Goal: Task Accomplishment & Management: Manage account settings

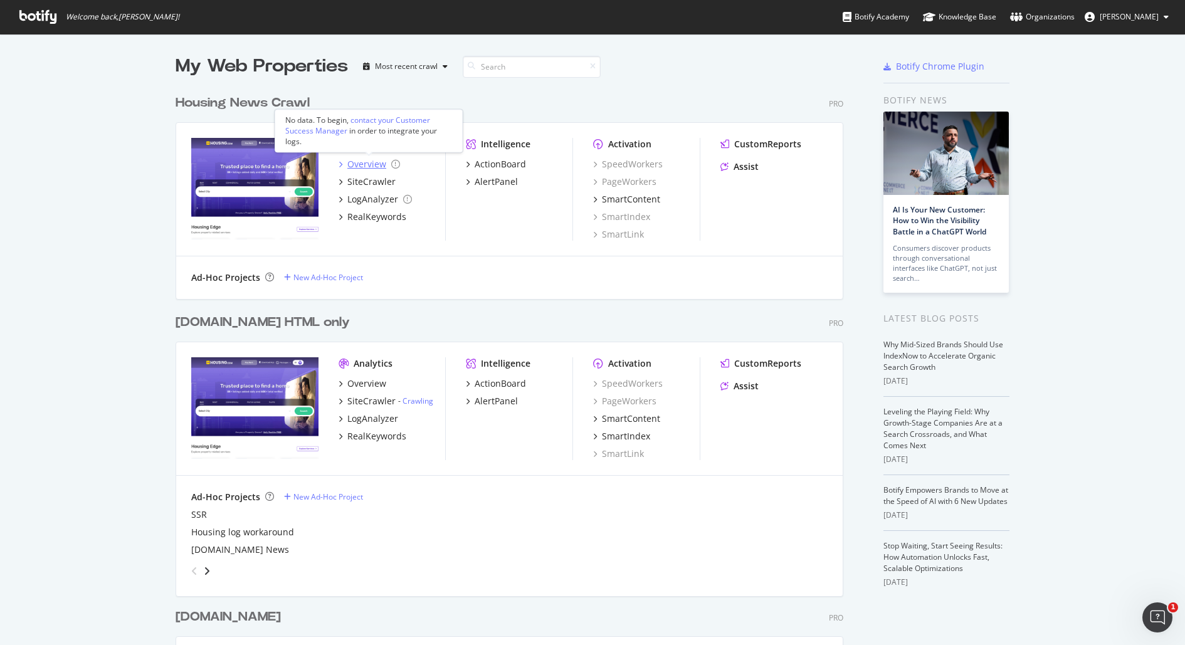
click at [369, 160] on div "Overview" at bounding box center [366, 164] width 39 height 13
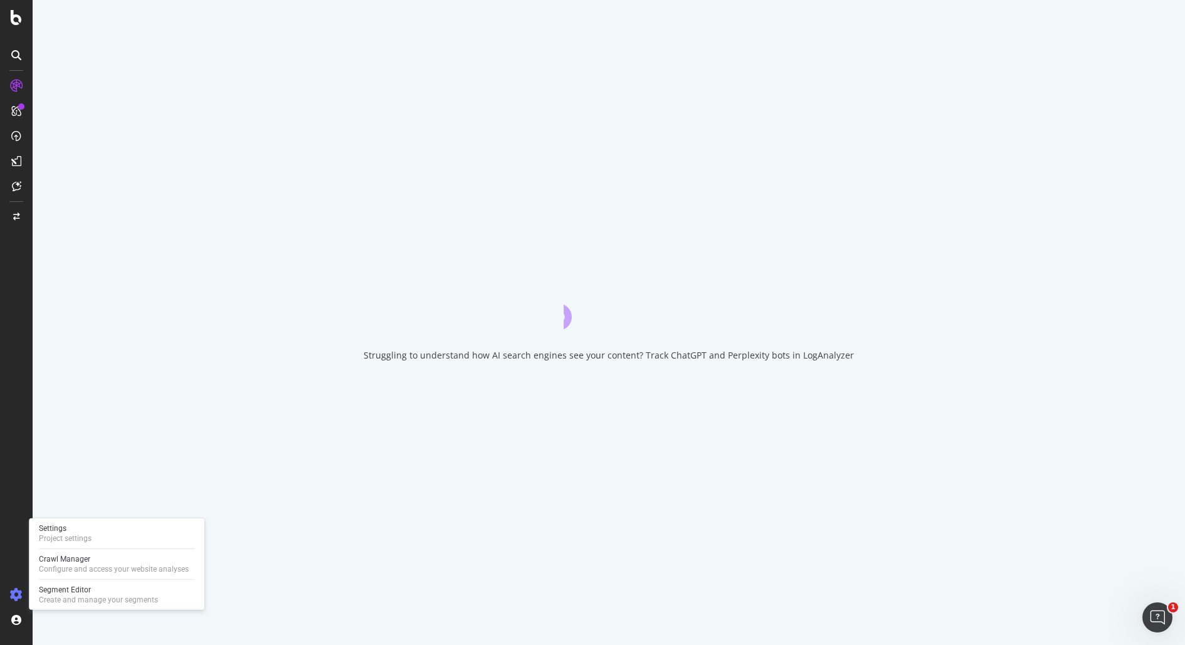
click at [18, 593] on icon at bounding box center [16, 595] width 13 height 13
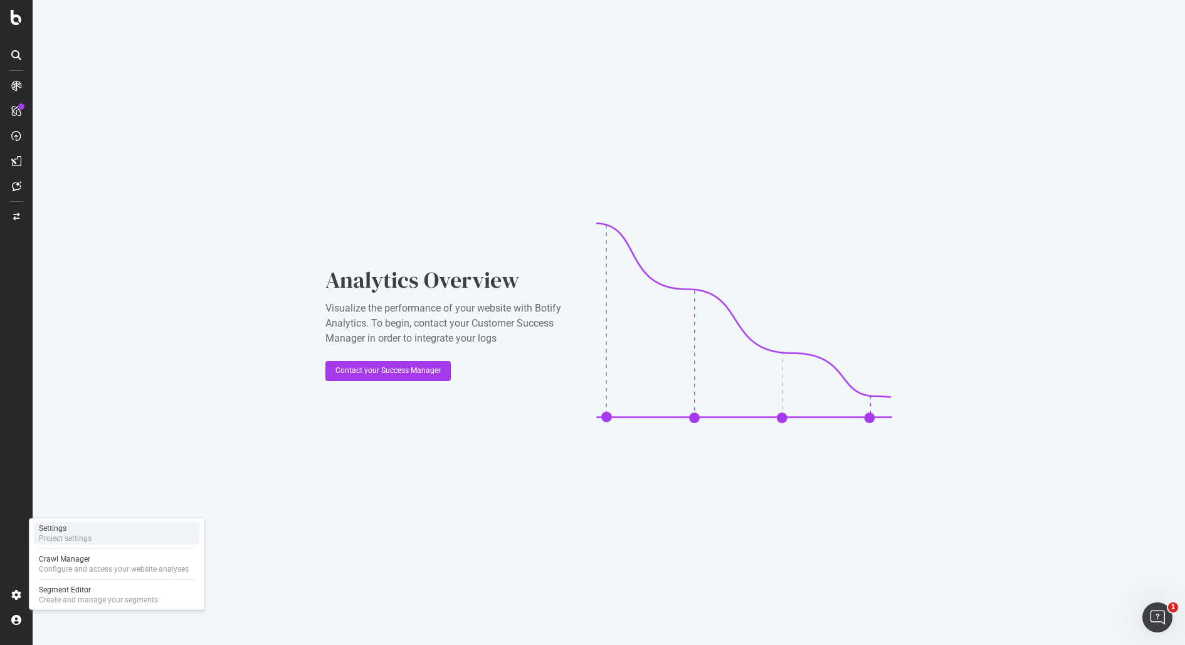
click at [67, 537] on div "Project settings" at bounding box center [65, 538] width 53 height 10
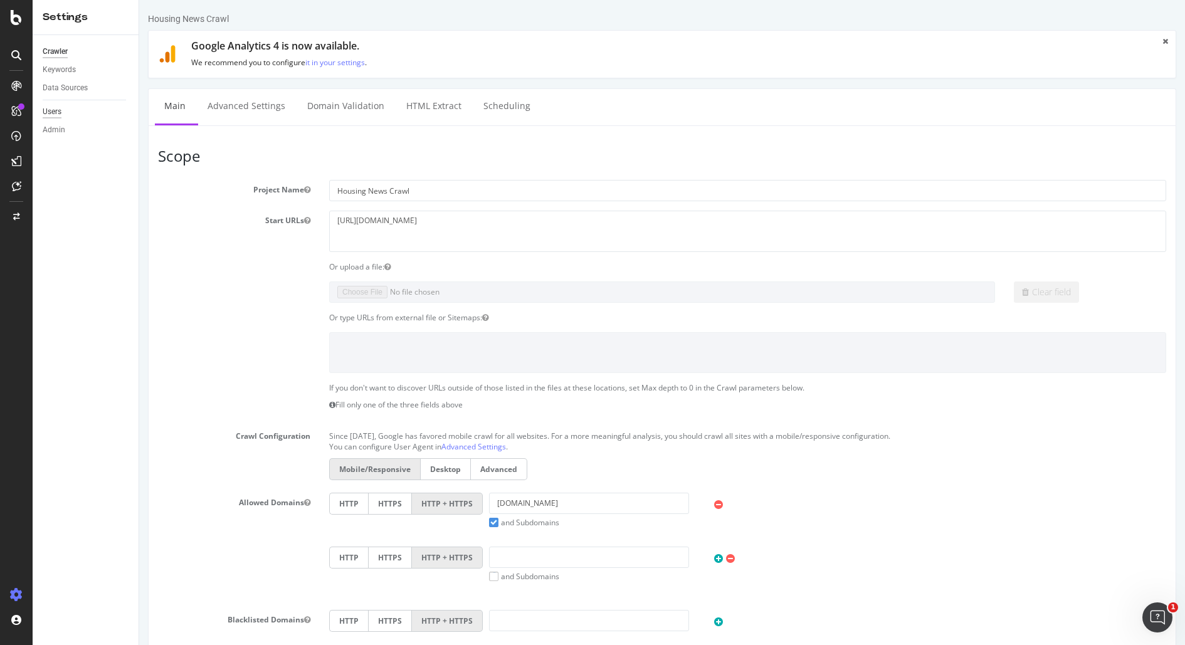
click at [53, 110] on div "Users" at bounding box center [52, 111] width 19 height 13
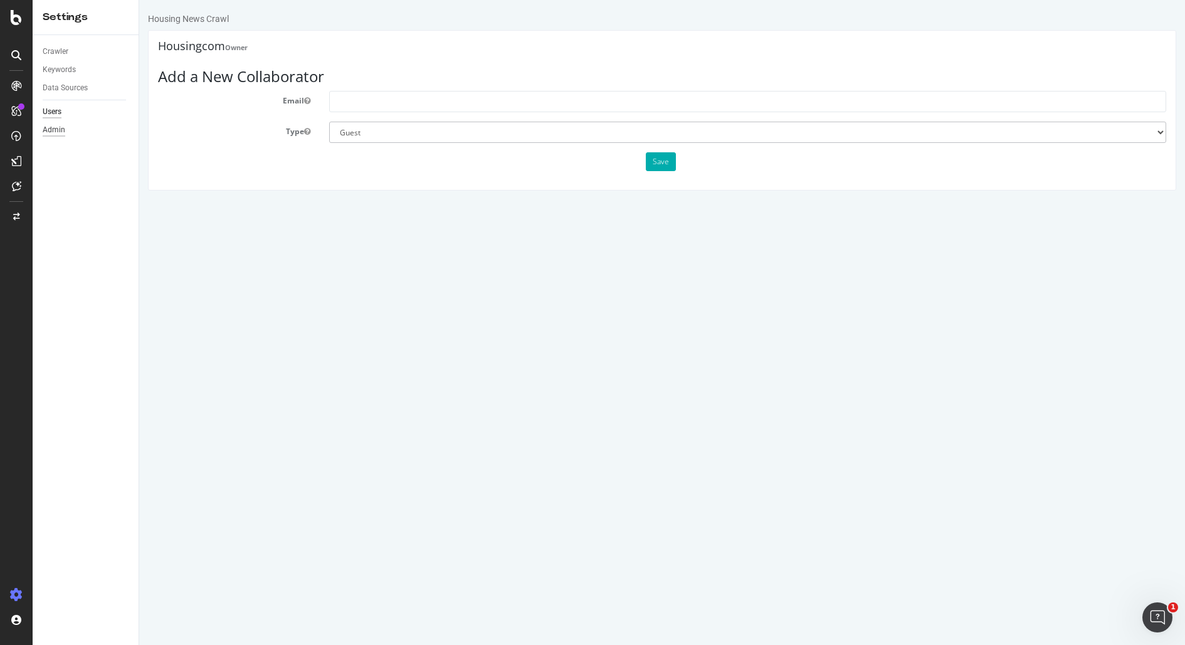
click at [62, 132] on div "Admin" at bounding box center [54, 129] width 23 height 13
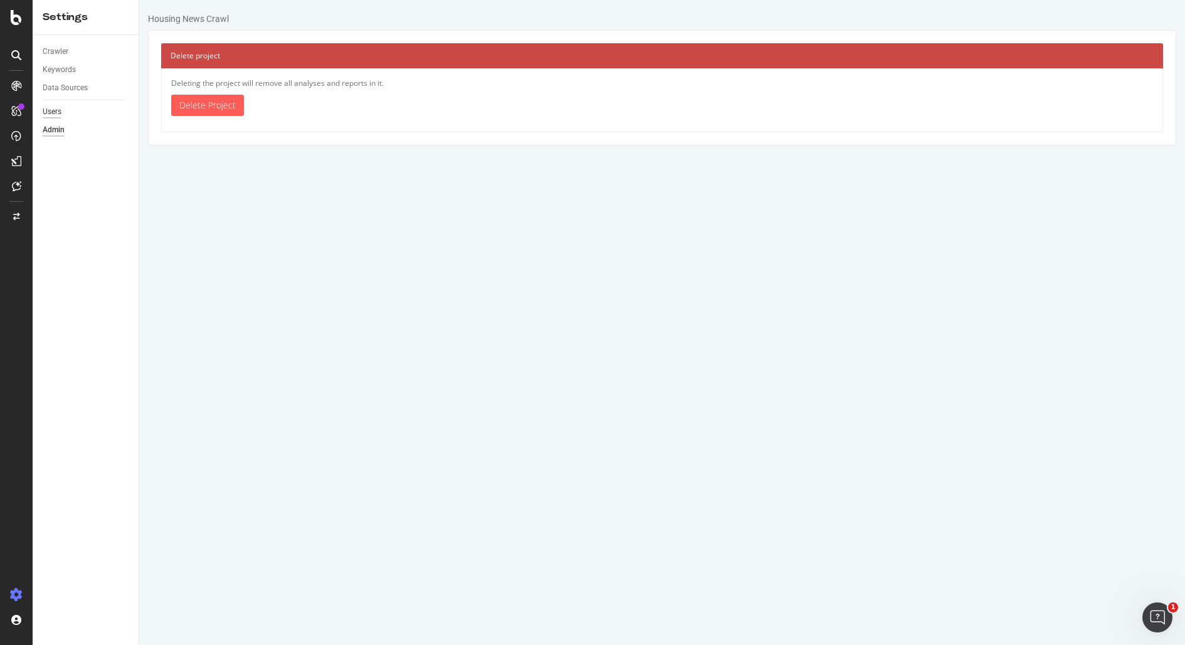
click at [55, 109] on div "Users" at bounding box center [52, 111] width 19 height 13
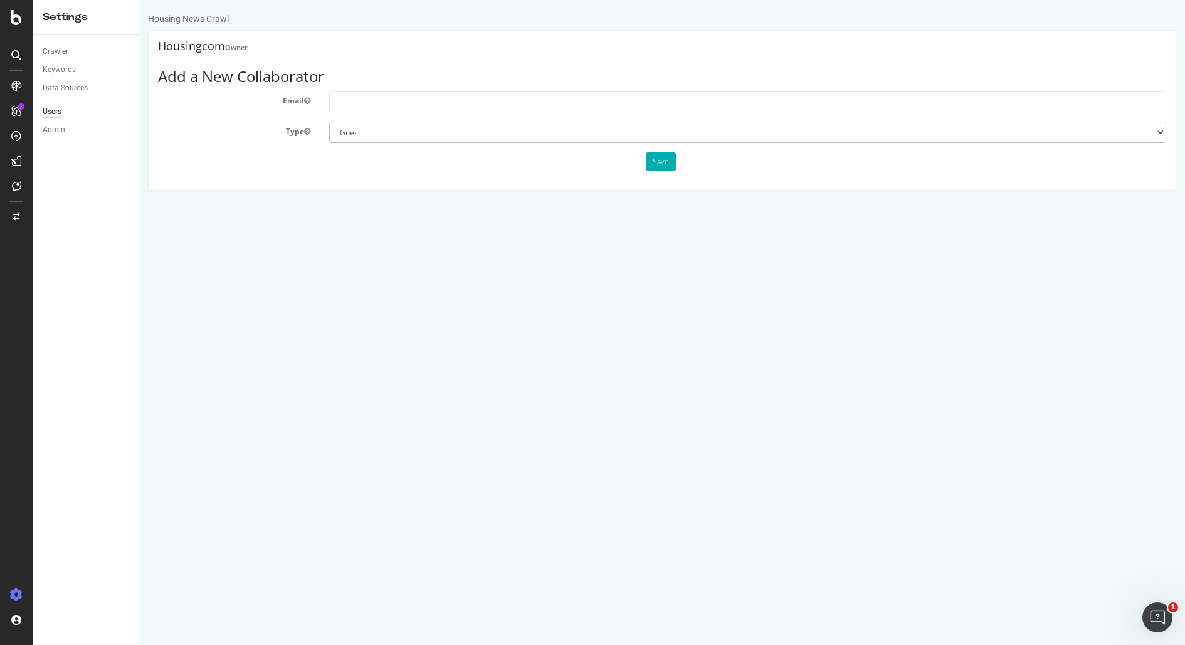
click at [345, 132] on select "Administrator Guest" at bounding box center [747, 132] width 837 height 21
click at [367, 102] on input "text" at bounding box center [747, 101] width 837 height 21
type input "[PERSON_NAME]."
click at [71, 590] on div "Organizations" at bounding box center [90, 597] width 112 height 18
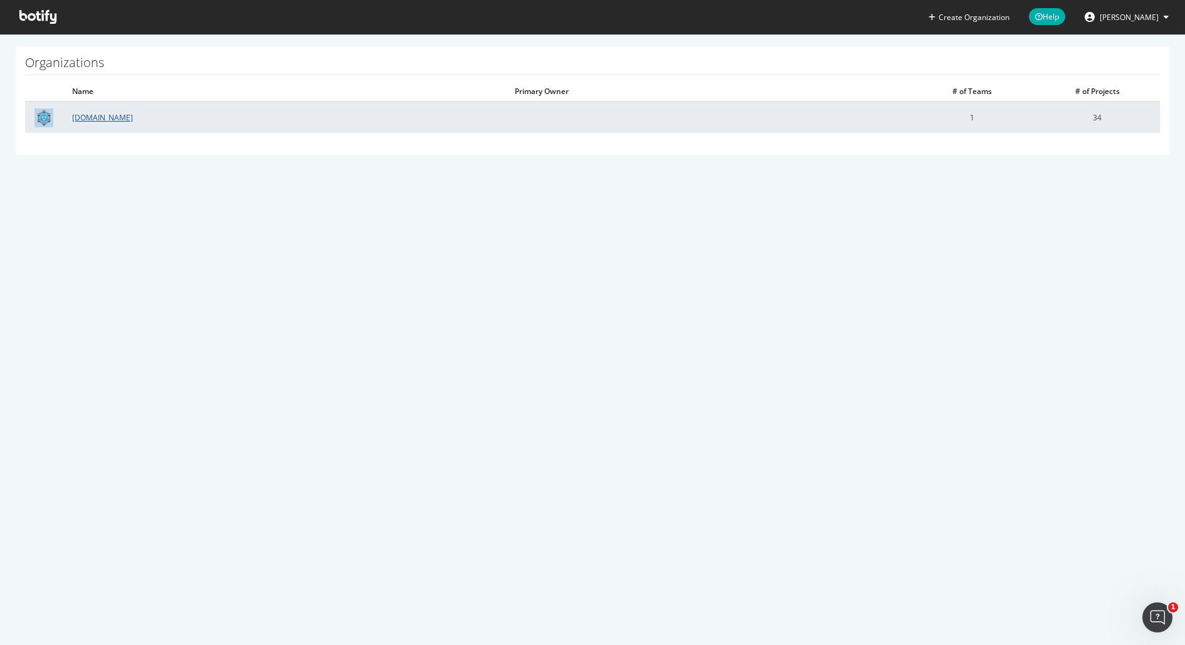
click at [95, 116] on link "[DOMAIN_NAME]" at bounding box center [102, 117] width 61 height 11
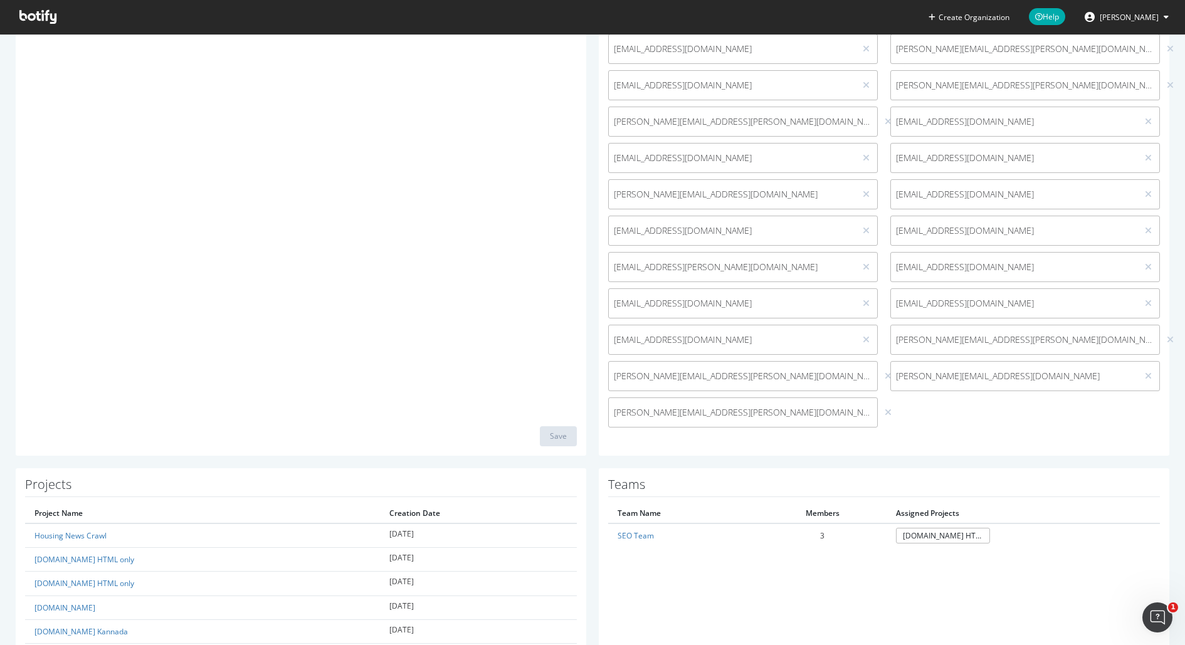
scroll to position [293, 0]
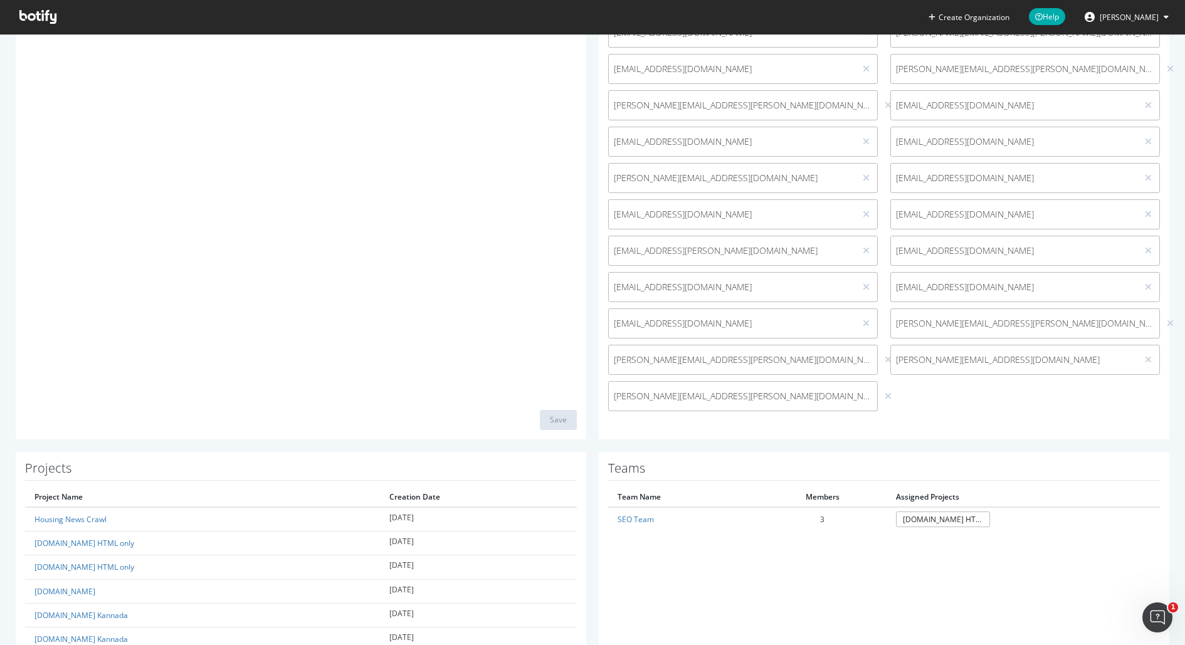
click at [976, 359] on span "[PERSON_NAME][EMAIL_ADDRESS][DOMAIN_NAME]" at bounding box center [1014, 359] width 236 height 13
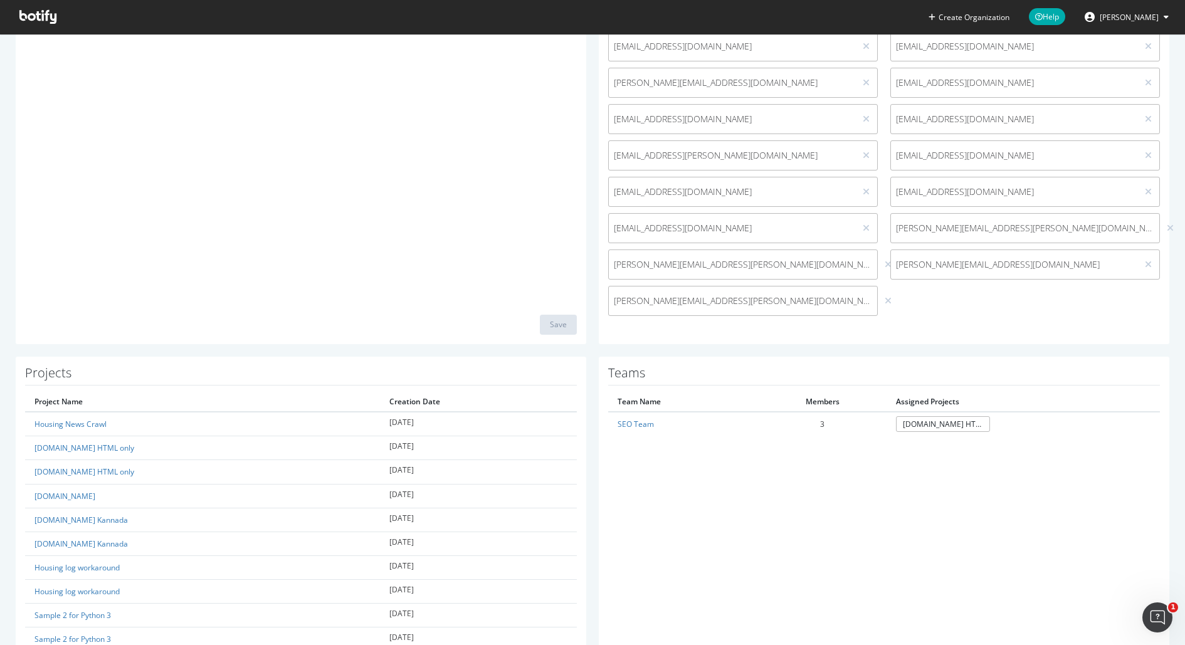
scroll to position [392, 0]
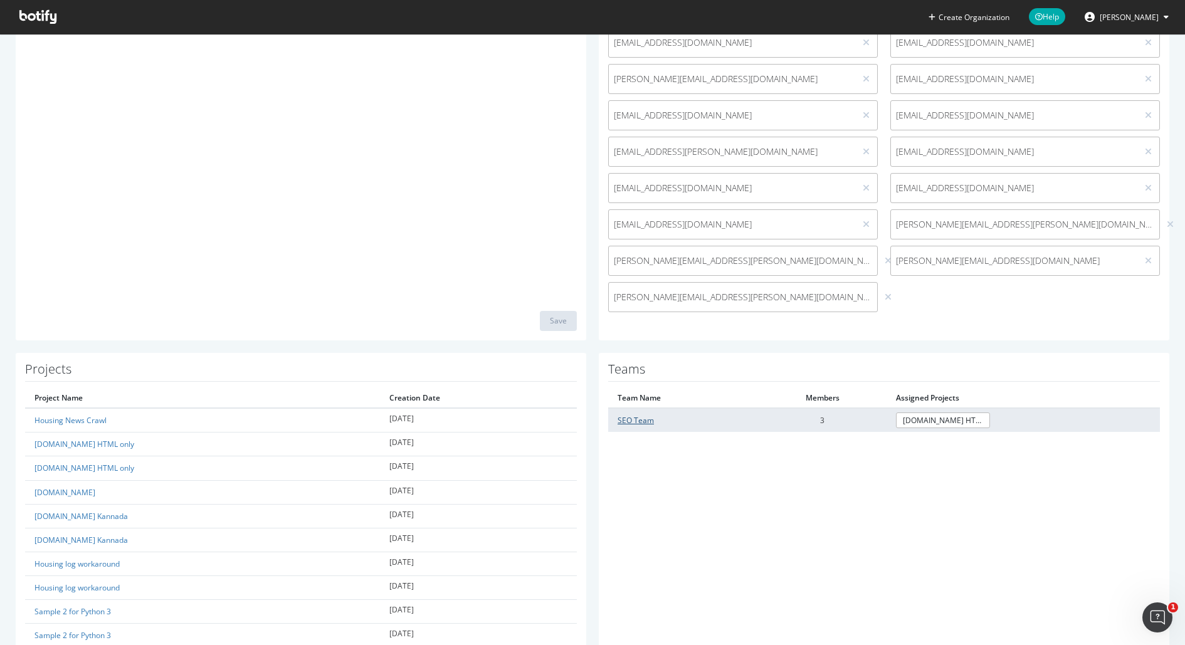
click at [648, 419] on link "SEO Team" at bounding box center [635, 420] width 36 height 11
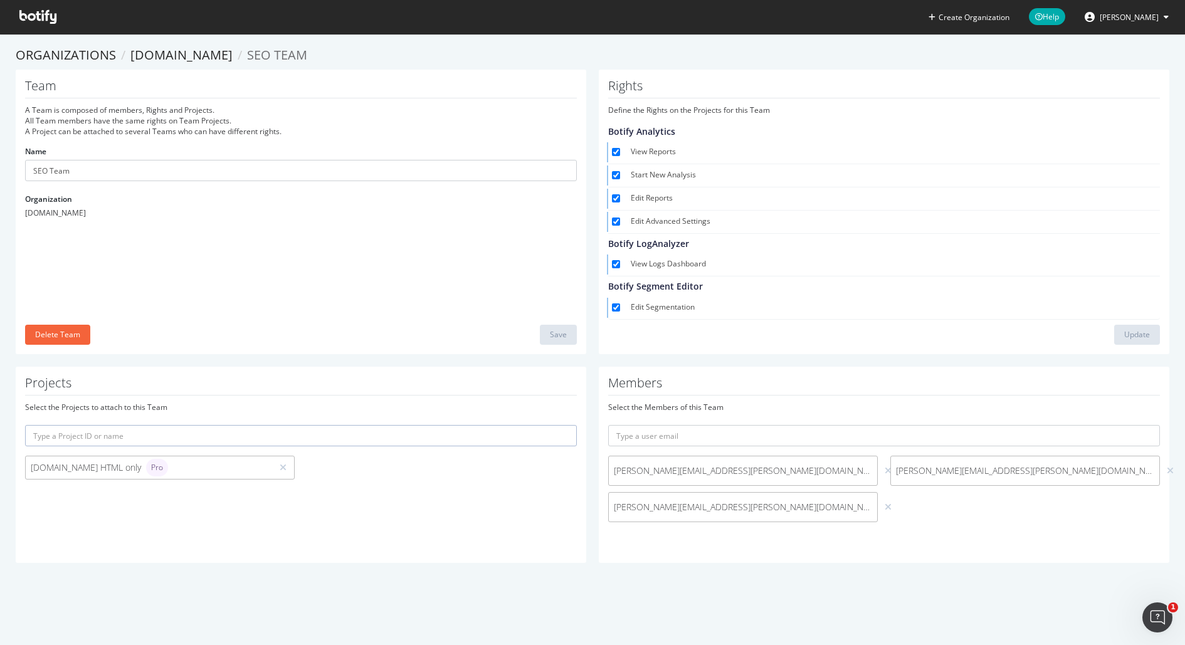
click at [211, 461] on div "[DOMAIN_NAME] HTML only Pro" at bounding box center [149, 468] width 236 height 18
click at [160, 467] on div "[DOMAIN_NAME] HTML only Pro" at bounding box center [149, 468] width 236 height 18
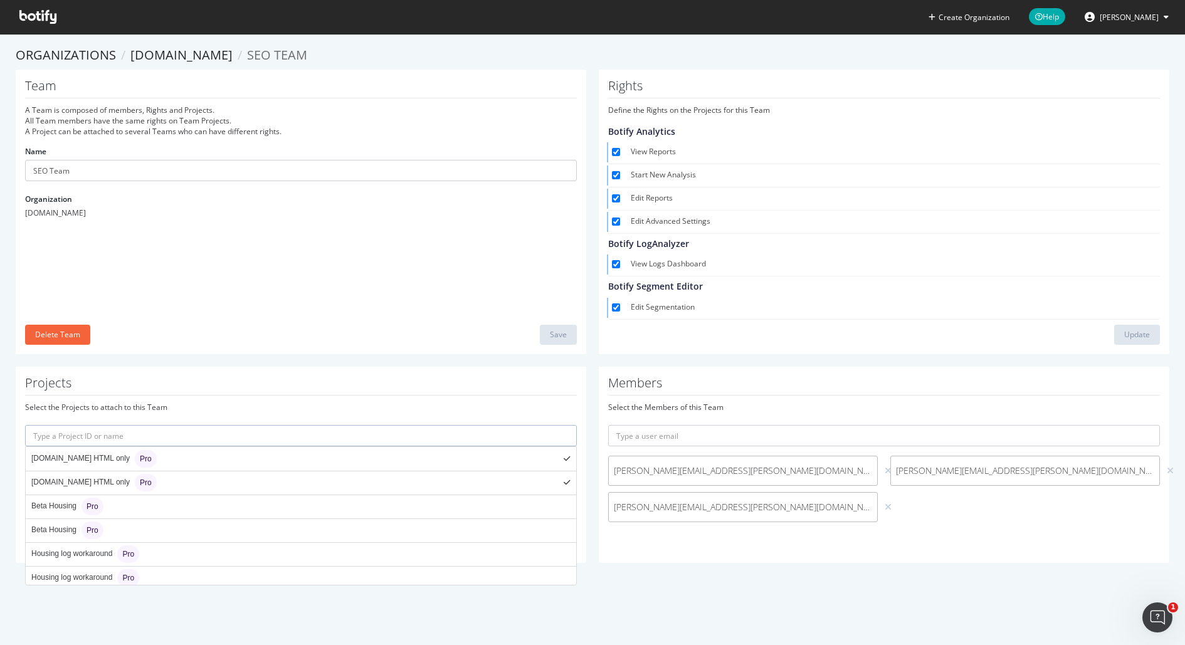
click at [151, 439] on input "text" at bounding box center [301, 435] width 552 height 21
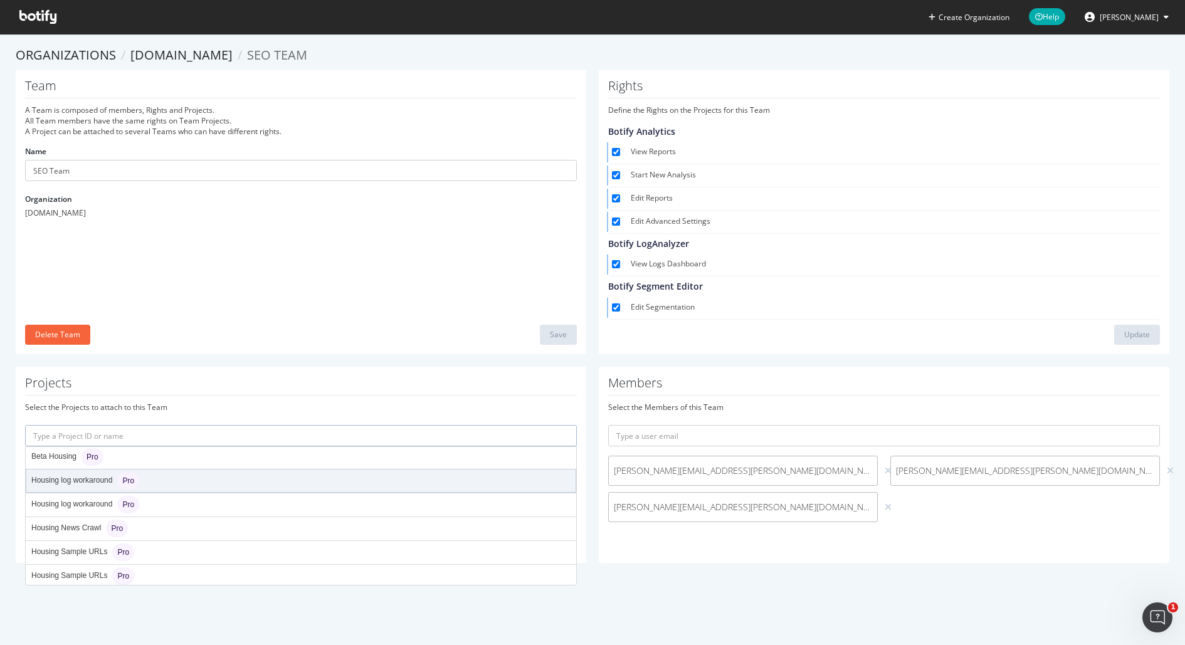
scroll to position [73, 0]
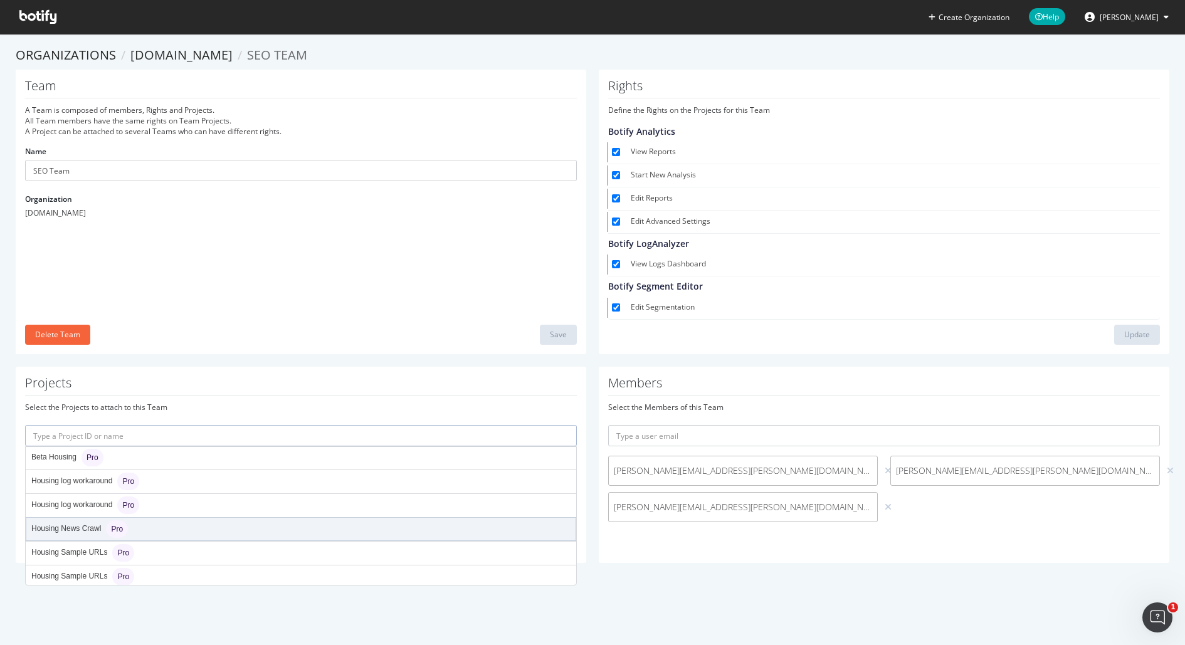
click at [90, 528] on div "Housing News Crawl Pro" at bounding box center [79, 529] width 97 height 18
type input "housing-news-crawl"
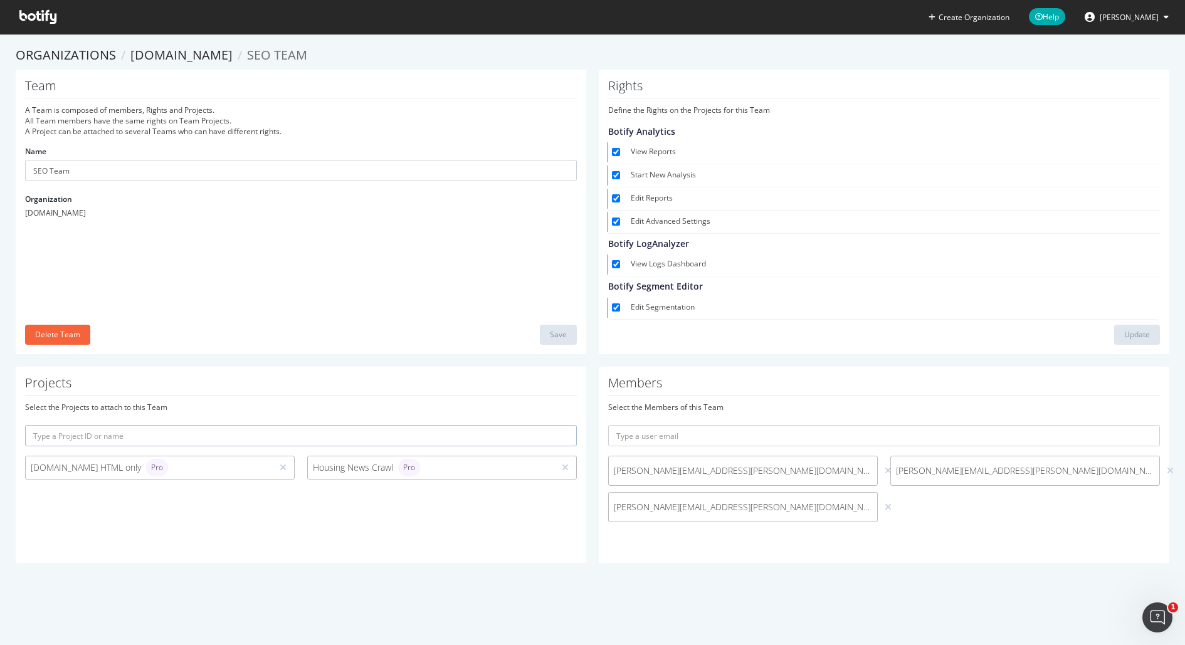
click at [174, 441] on input "text" at bounding box center [301, 435] width 552 height 21
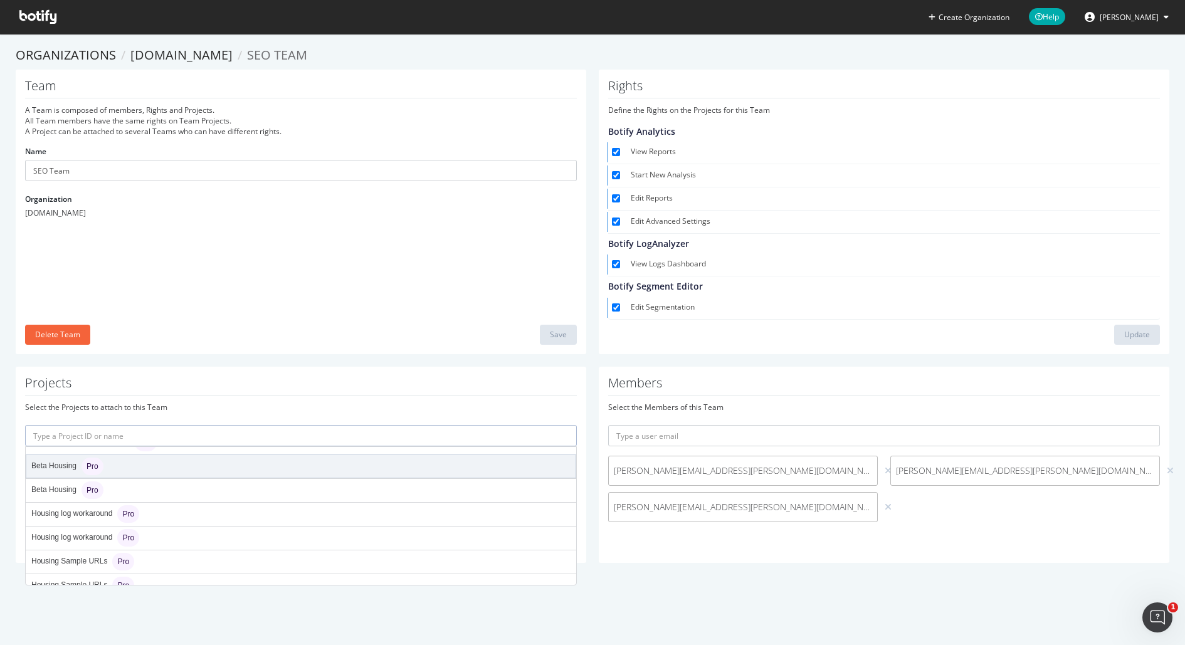
scroll to position [66, 0]
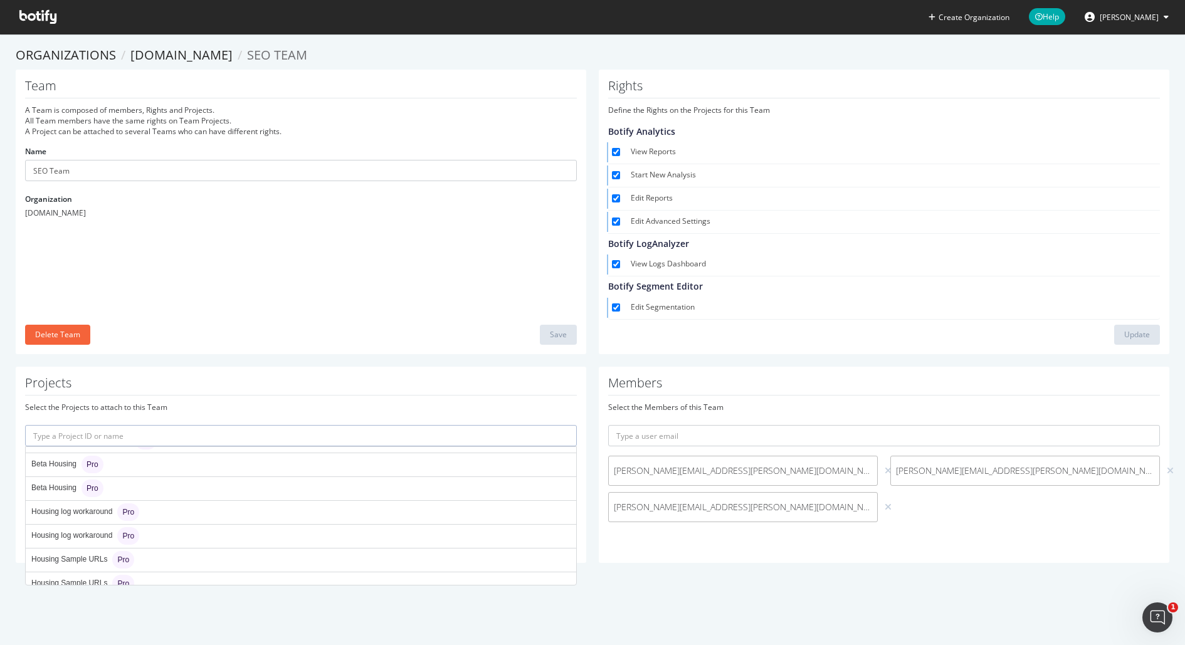
click at [189, 402] on div "Select the Projects to attach to this Team" at bounding box center [301, 407] width 552 height 11
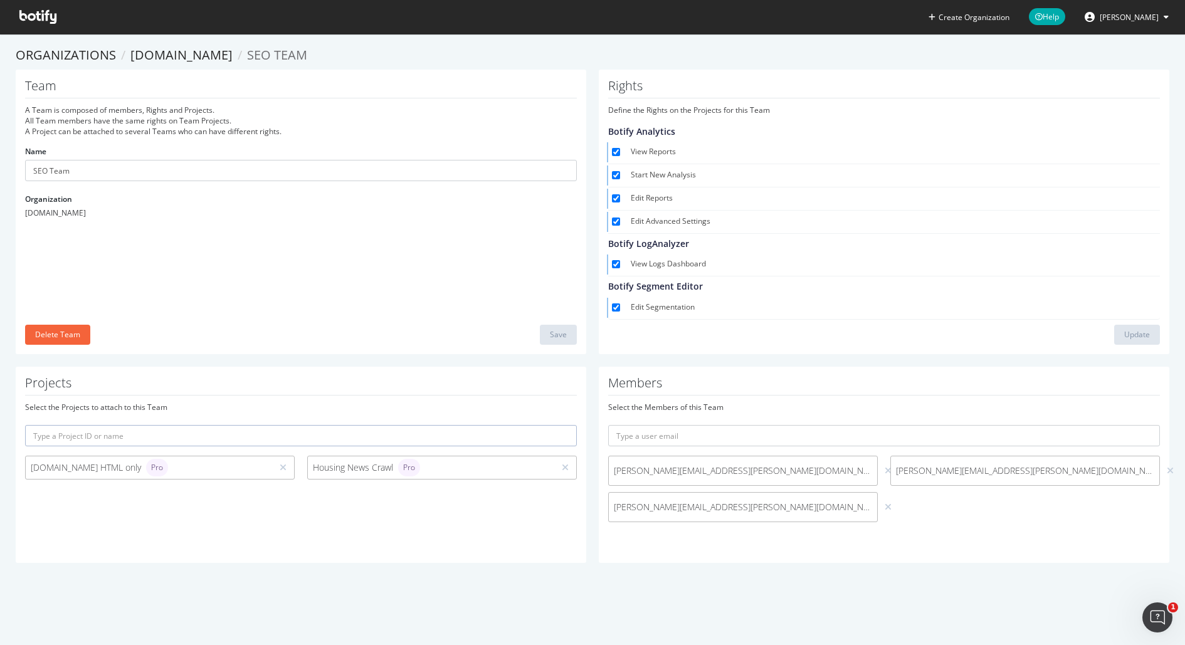
click at [680, 445] on form "[PERSON_NAME][EMAIL_ADDRESS][PERSON_NAME][DOMAIN_NAME] [PERSON_NAME][DOMAIN_NAM…" at bounding box center [884, 476] width 552 height 103
click at [680, 443] on input "text" at bounding box center [884, 435] width 552 height 21
type input "[PERSON_NAME][EMAIL_ADDRESS][DOMAIN_NAME]"
click at [1138, 425] on button "submit" at bounding box center [1148, 435] width 21 height 21
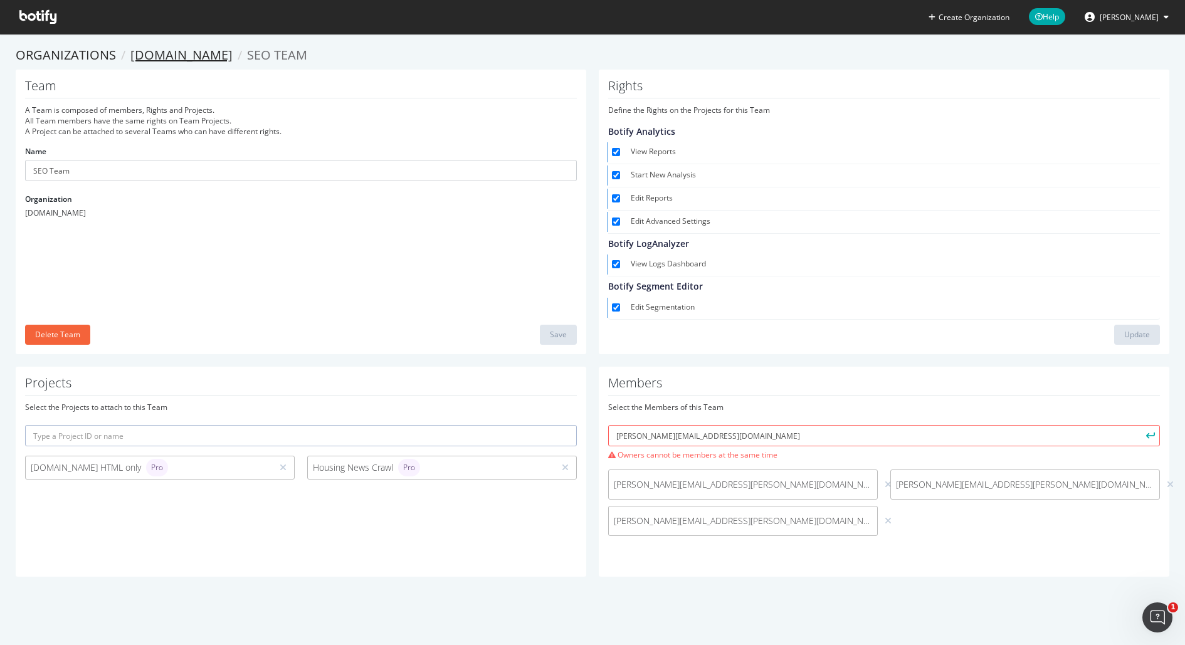
click at [162, 47] on link "[DOMAIN_NAME]" at bounding box center [181, 54] width 102 height 17
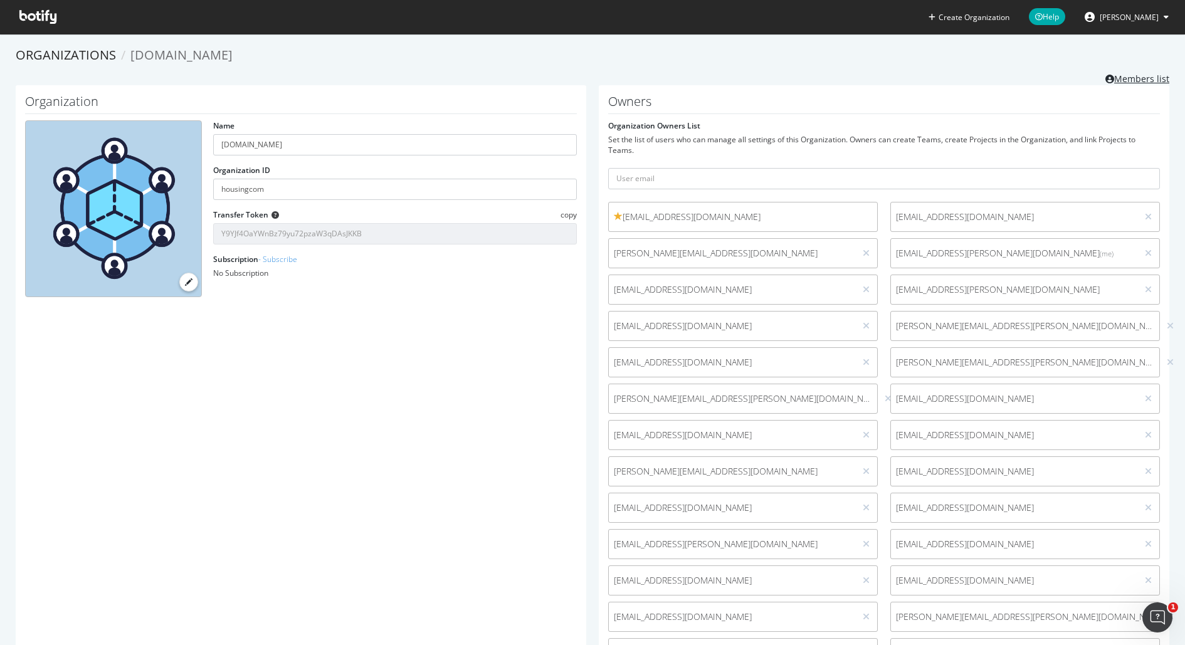
click at [1129, 80] on link "Members list" at bounding box center [1137, 78] width 64 height 16
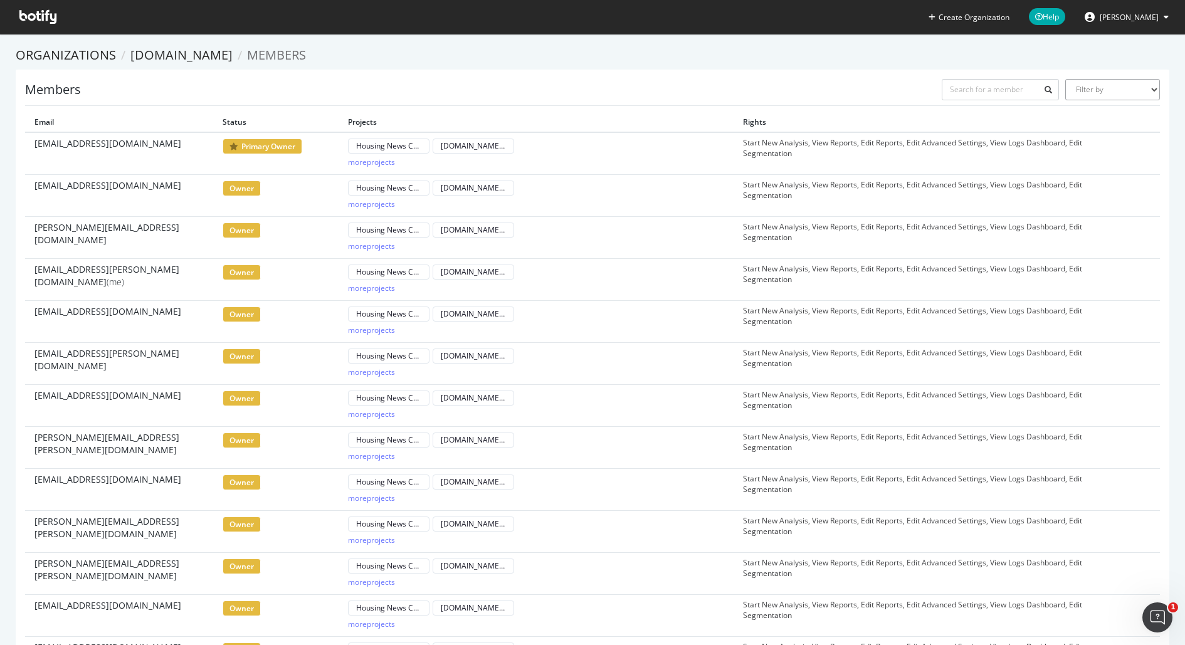
click at [1129, 80] on select "Filter by Primary Owner Owner Member Admin Collaborator Guest Collaborator" at bounding box center [1112, 89] width 95 height 21
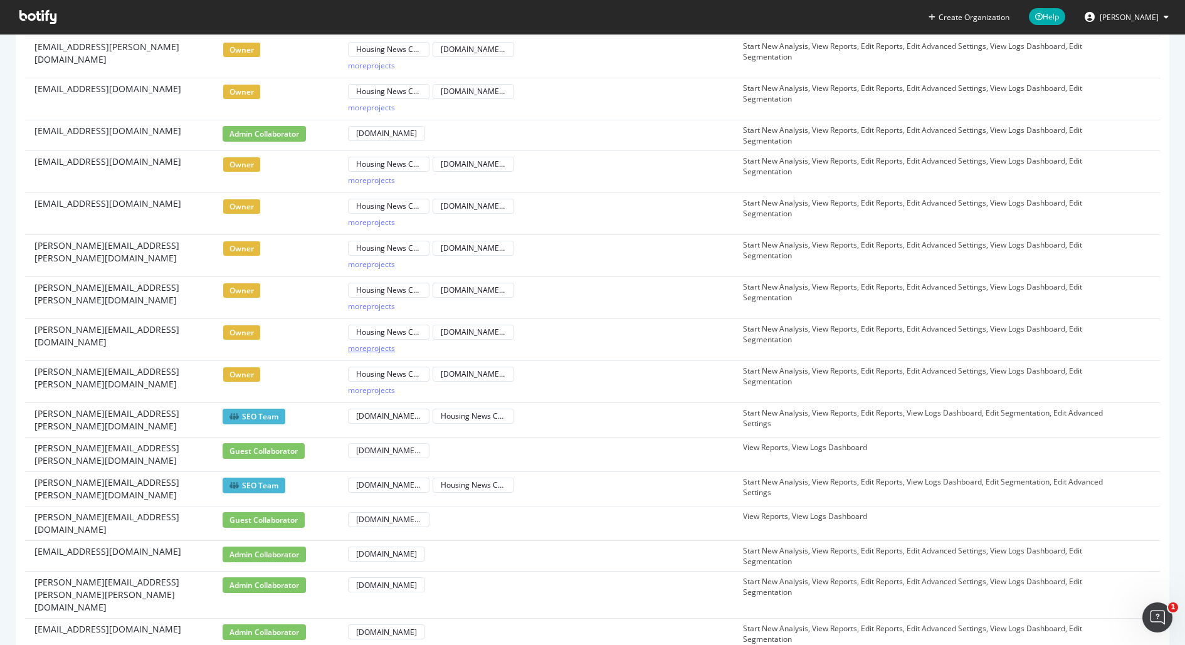
click at [392, 343] on div "more projects" at bounding box center [371, 348] width 47 height 11
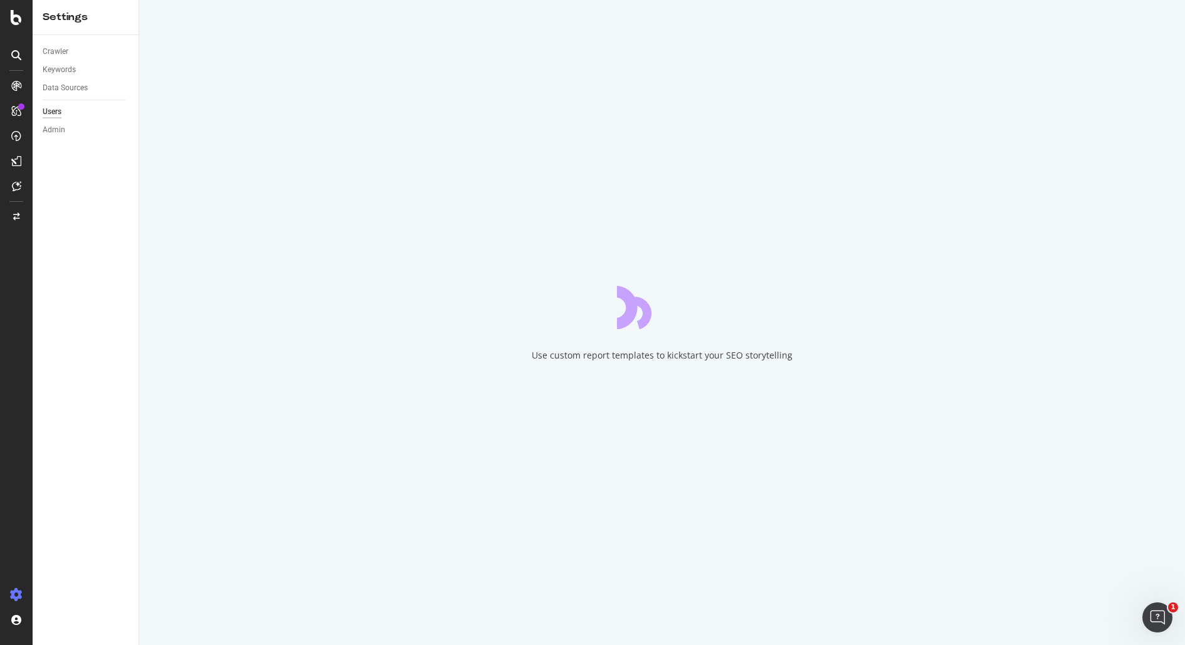
click at [51, 112] on div "Users" at bounding box center [52, 111] width 19 height 13
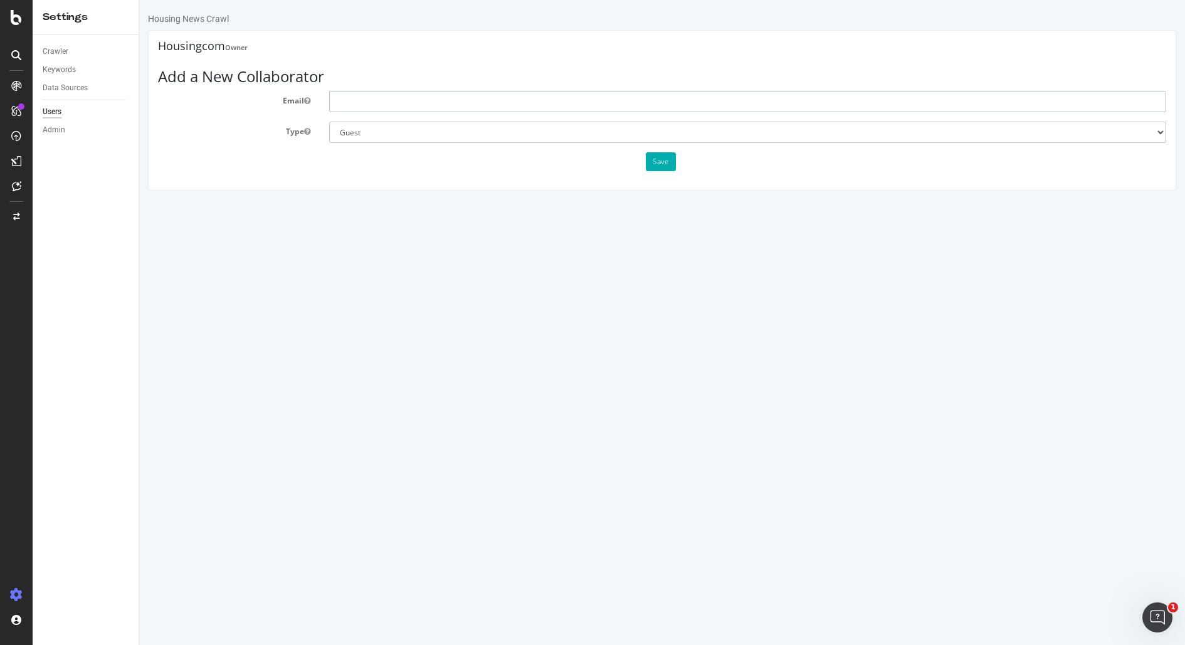
click at [373, 100] on input "text" at bounding box center [747, 101] width 837 height 21
paste input "opportunities"
type input "[PERSON_NAME][DOMAIN_NAME]"
type input "[PERSON_NAME][EMAIL_ADDRESS][DOMAIN_NAME]"
click at [392, 132] on select "Administrator Guest" at bounding box center [747, 132] width 837 height 21
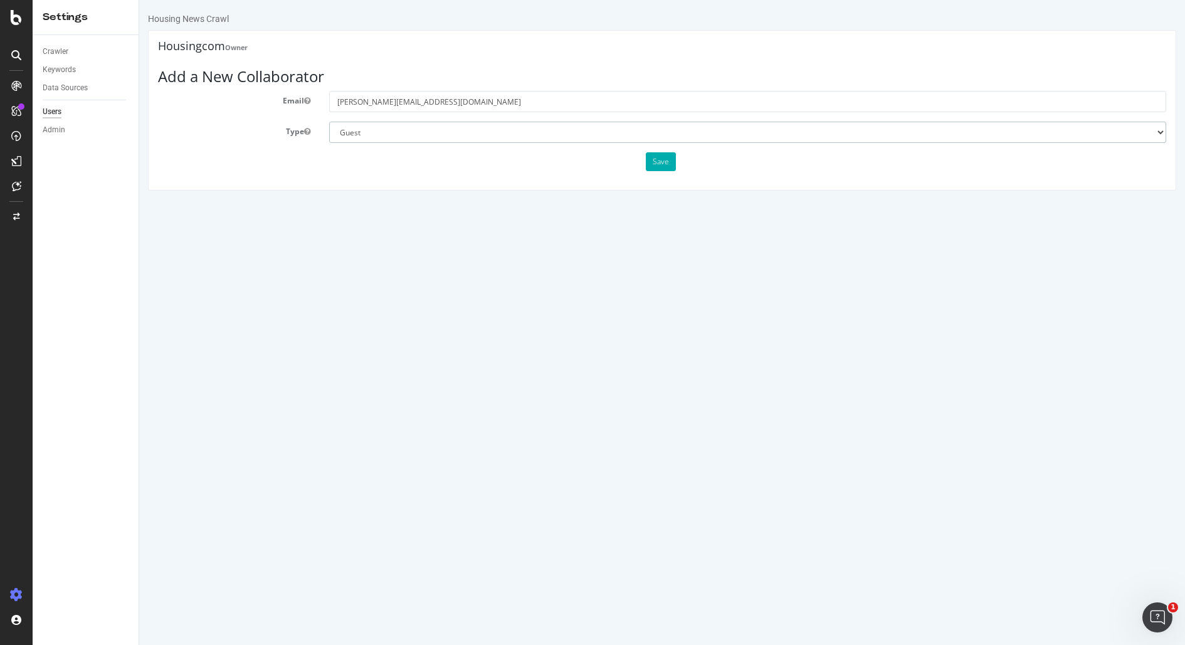
select select "1"
click at [667, 169] on button "Save" at bounding box center [661, 161] width 30 height 19
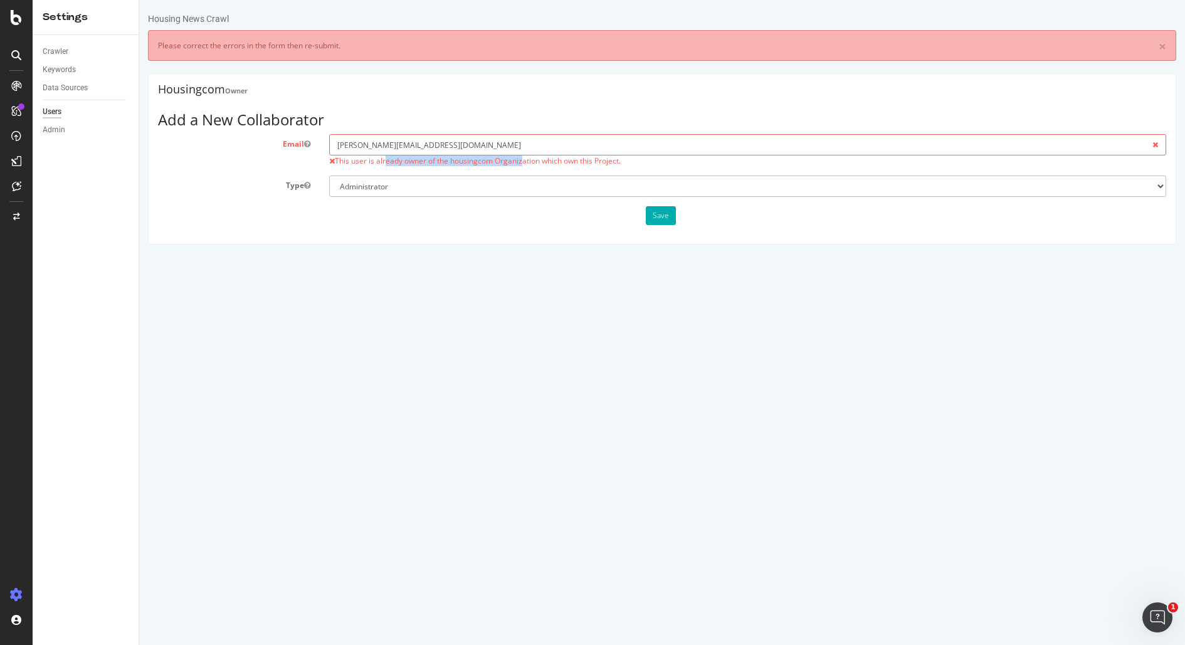
drag, startPoint x: 387, startPoint y: 161, endPoint x: 520, endPoint y: 160, distance: 133.5
click at [521, 160] on span "This user is already owner of the housingcom Organization which own this Projec…" at bounding box center [478, 160] width 286 height 11
click at [63, 54] on div "Crawler" at bounding box center [56, 51] width 26 height 13
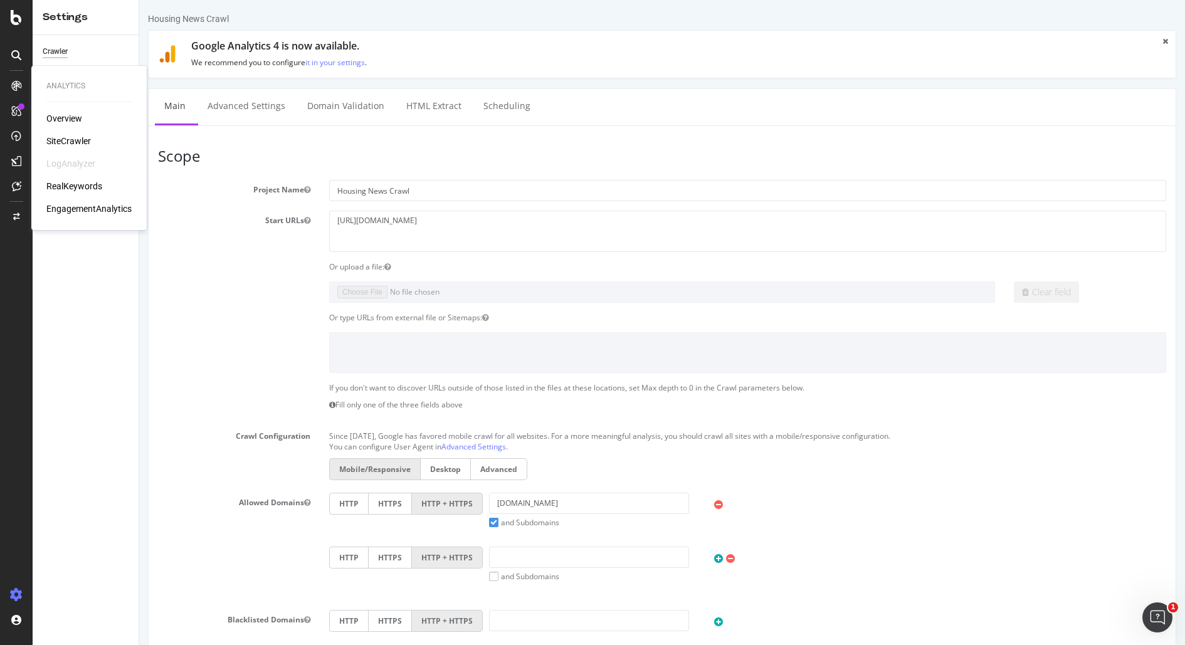
click at [55, 111] on div "Analytics Overview SiteCrawler LogAnalyzer RealKeywords EngagementAnalytics" at bounding box center [88, 147] width 105 height 159
click at [55, 115] on div "Overview" at bounding box center [64, 118] width 36 height 13
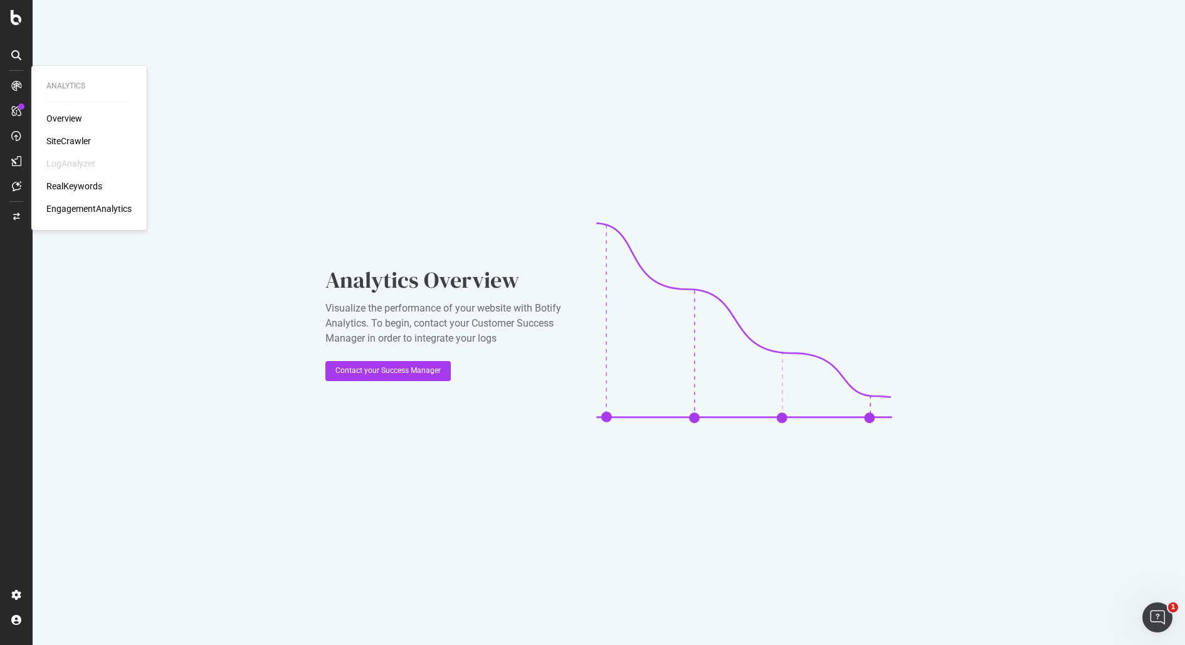
click at [68, 142] on div "SiteCrawler" at bounding box center [68, 141] width 45 height 13
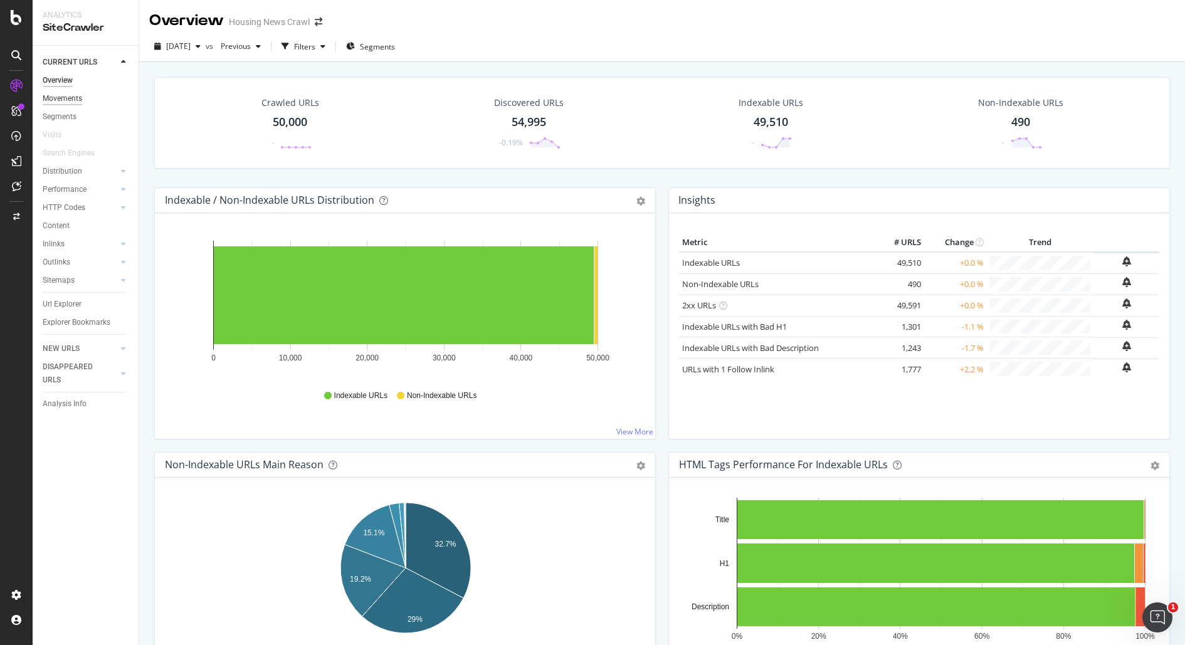
click at [73, 99] on div "Movements" at bounding box center [62, 98] width 39 height 13
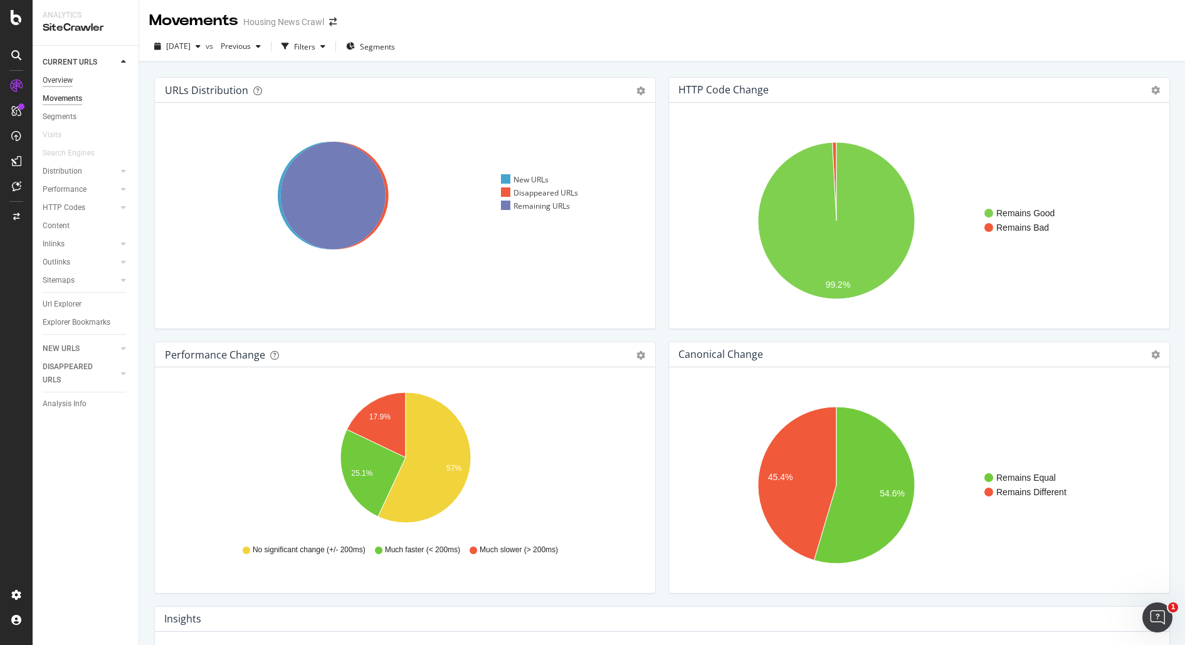
click at [65, 82] on div "Overview" at bounding box center [58, 80] width 30 height 13
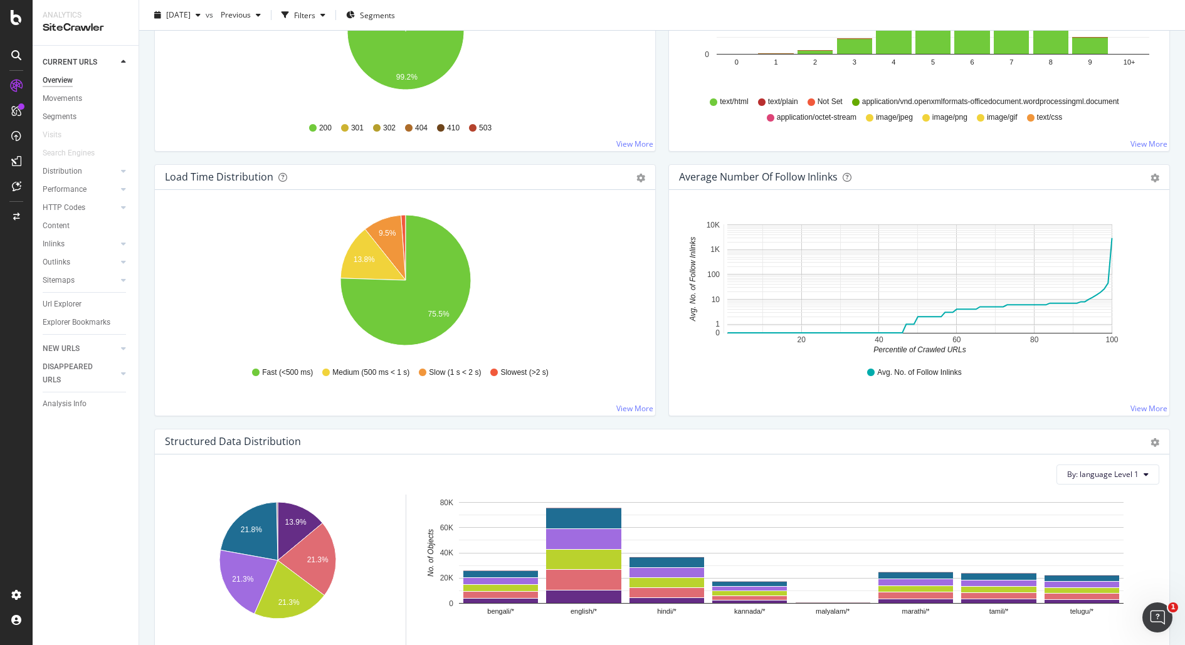
scroll to position [819, 0]
